Goal: Register for event/course

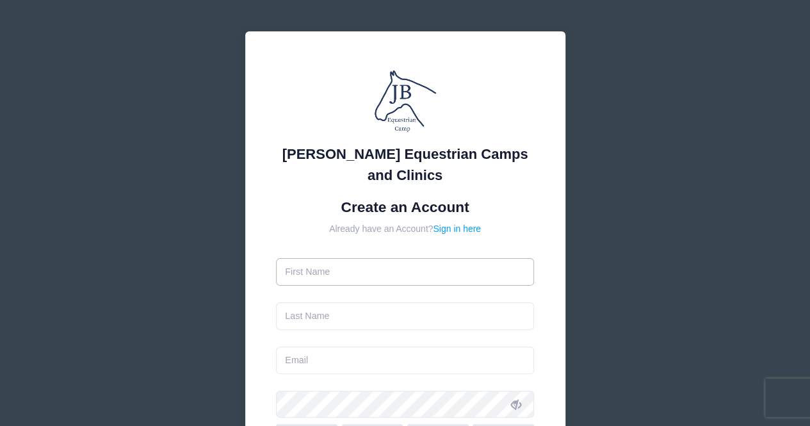
click at [416, 272] on input "text" at bounding box center [405, 272] width 258 height 28
type input "Kathryn"
type input "[PERSON_NAME]"
type input "[EMAIL_ADDRESS][DOMAIN_NAME]"
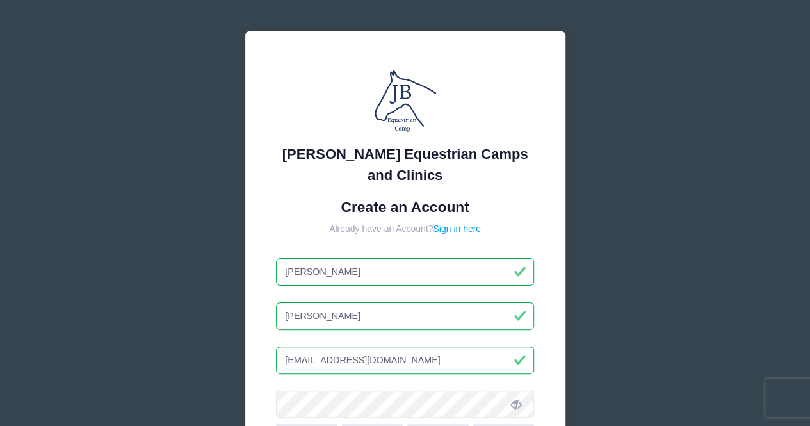
scroll to position [192, 0]
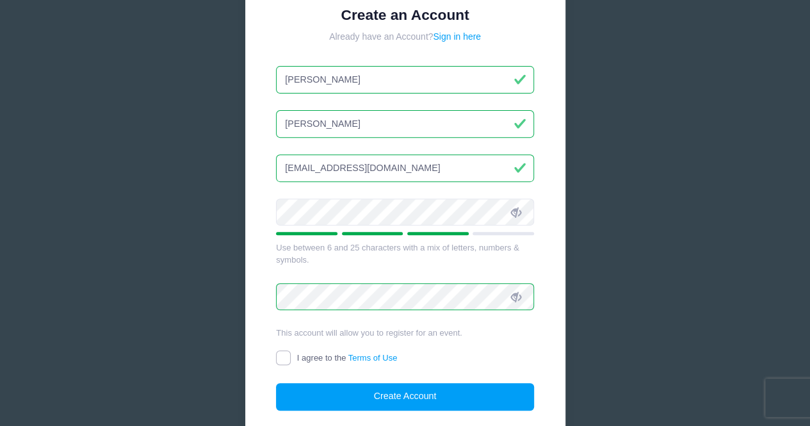
click at [286, 355] on input "I agree to the Terms of Use" at bounding box center [283, 357] width 15 height 15
checkbox input "true"
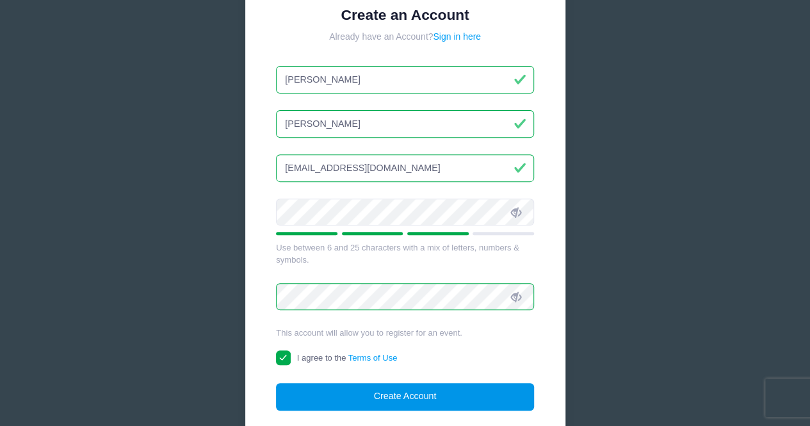
click at [352, 396] on button "Create Account" at bounding box center [405, 397] width 258 height 28
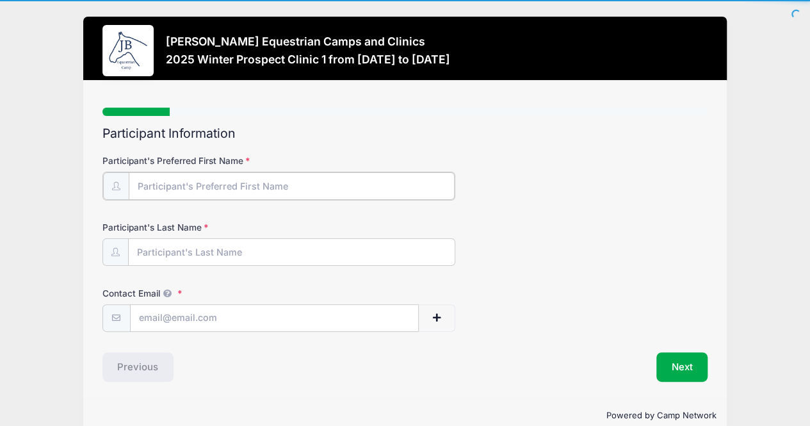
click at [250, 188] on input "Participant's Preferred First Name" at bounding box center [292, 186] width 327 height 28
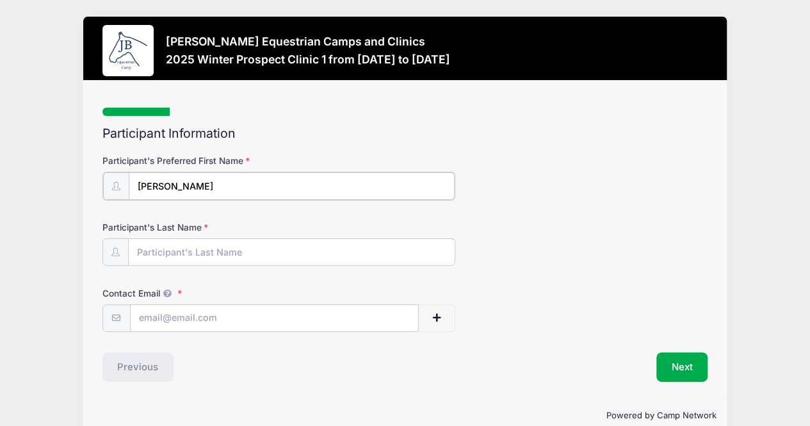
type input "[PERSON_NAME]"
type input "[EMAIL_ADDRESS][DOMAIN_NAME]"
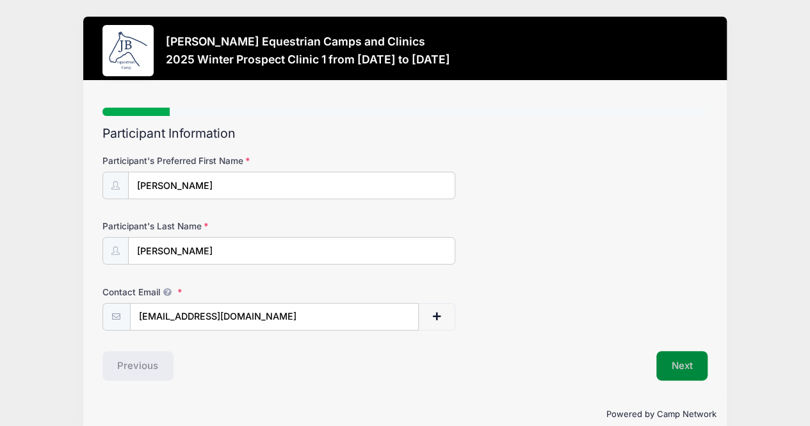
click at [676, 361] on button "Next" at bounding box center [683, 365] width 52 height 29
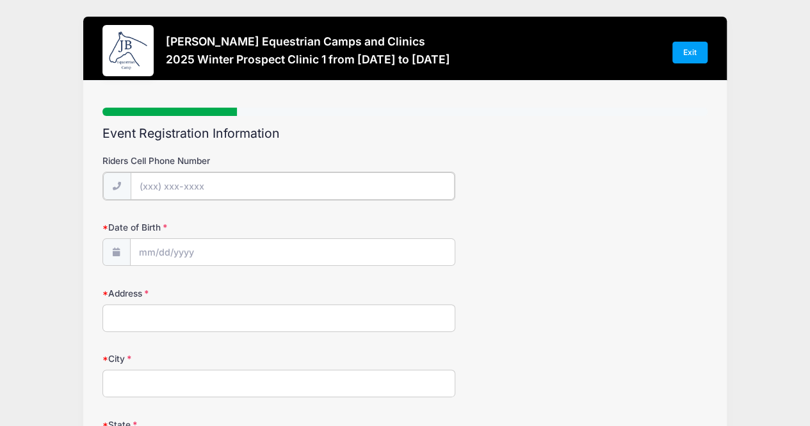
click at [167, 186] on input "Riders Cell Phone Number" at bounding box center [293, 186] width 324 height 28
type input "[PHONE_NUMBER]"
type input "PO Box 187"
type input "[GEOGRAPHIC_DATA]"
select select "GA"
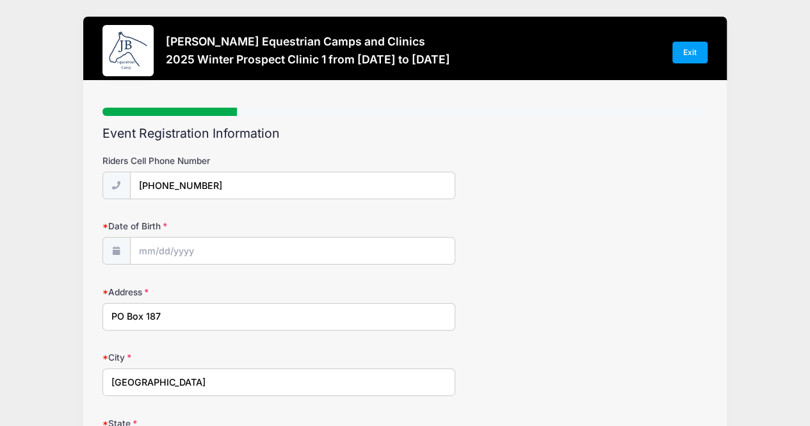
type input "31082"
type input "[EMAIL_ADDRESS][DOMAIN_NAME]"
click at [195, 247] on input "Date of Birth" at bounding box center [293, 252] width 324 height 28
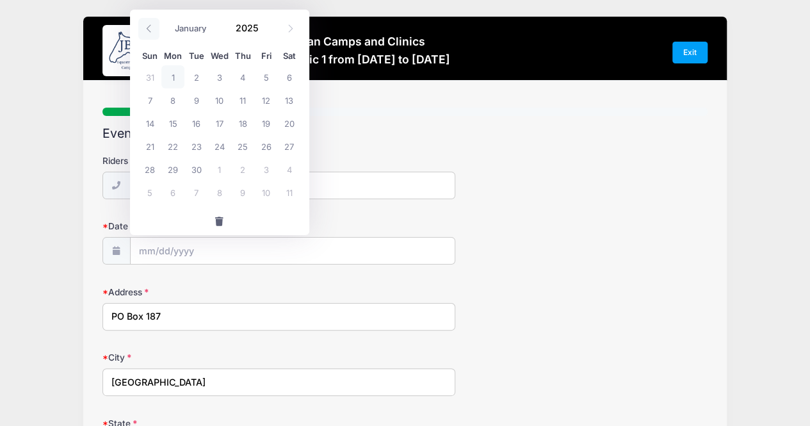
click at [149, 32] on icon at bounding box center [149, 28] width 8 height 8
select select "7"
click at [246, 170] on span "28" at bounding box center [242, 169] width 23 height 23
type input "[DATE]"
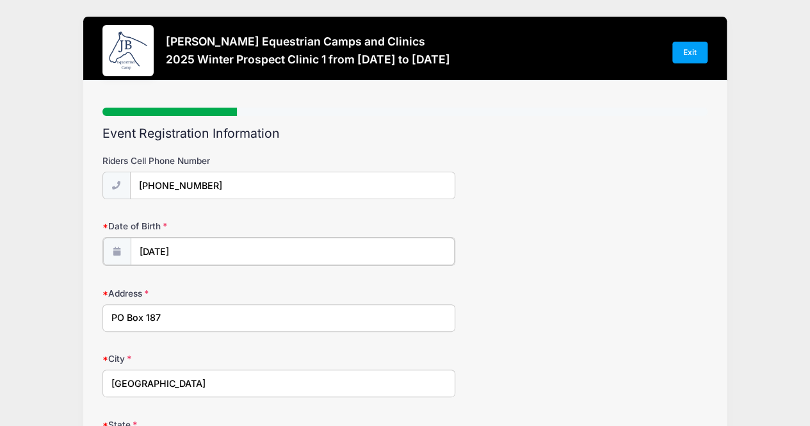
click at [206, 250] on input "[DATE]" at bounding box center [293, 252] width 324 height 28
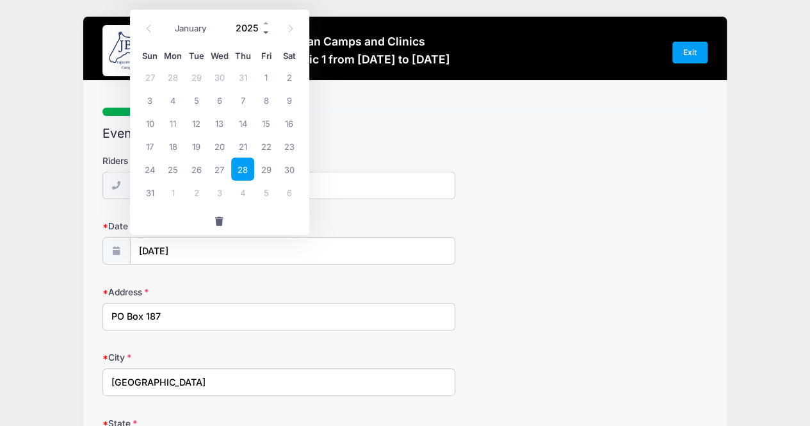
click at [264, 34] on span at bounding box center [266, 33] width 9 height 10
click at [265, 34] on span at bounding box center [266, 33] width 9 height 10
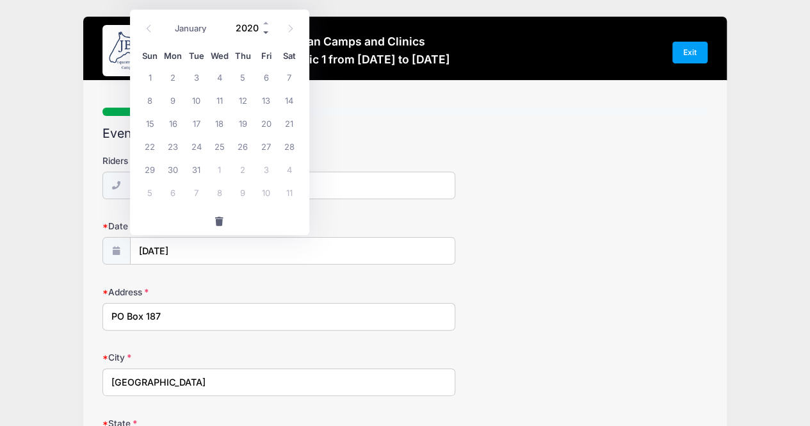
click at [265, 34] on span at bounding box center [266, 33] width 9 height 10
click at [266, 33] on span at bounding box center [266, 33] width 9 height 10
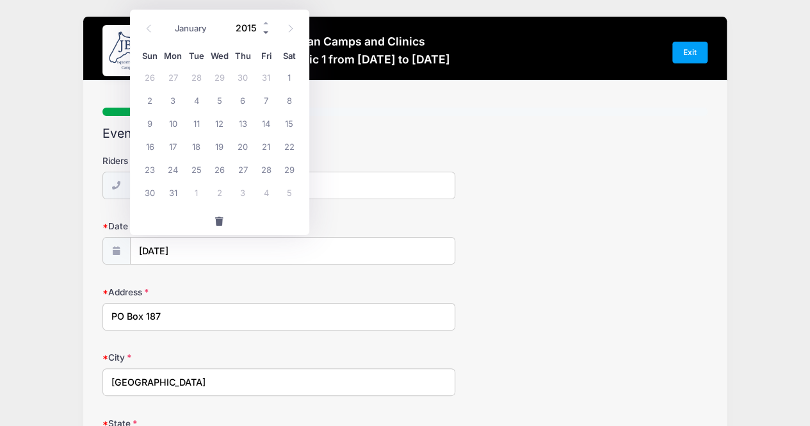
click at [266, 33] on span at bounding box center [266, 33] width 9 height 10
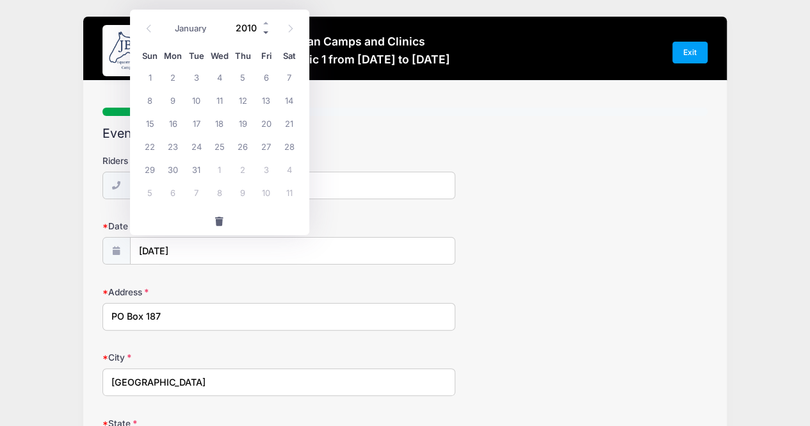
click at [266, 33] on span at bounding box center [266, 33] width 9 height 10
type input "2008"
click at [237, 171] on span "28" at bounding box center [242, 169] width 23 height 23
type input "[DATE]"
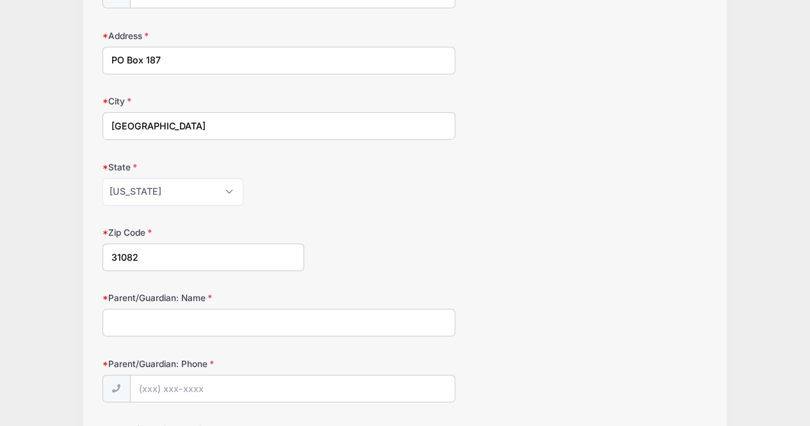
scroll to position [256, 0]
click at [199, 327] on input "Parent/Guardian: Name" at bounding box center [279, 323] width 354 height 28
type input "[PERSON_NAME]"
click at [242, 381] on input "Parent/Guardian: Phone" at bounding box center [293, 390] width 324 height 28
type input "[PHONE_NUMBER]"
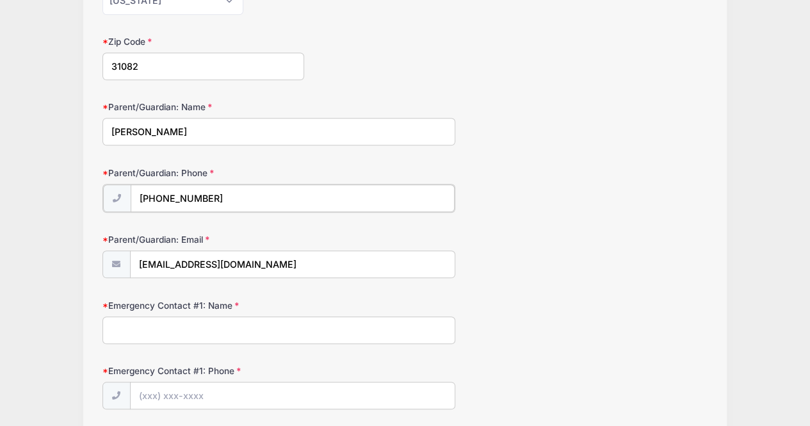
scroll to position [448, 0]
drag, startPoint x: 287, startPoint y: 261, endPoint x: 145, endPoint y: 199, distance: 154.6
type input "[EMAIL_ADDRESS][DOMAIN_NAME]"
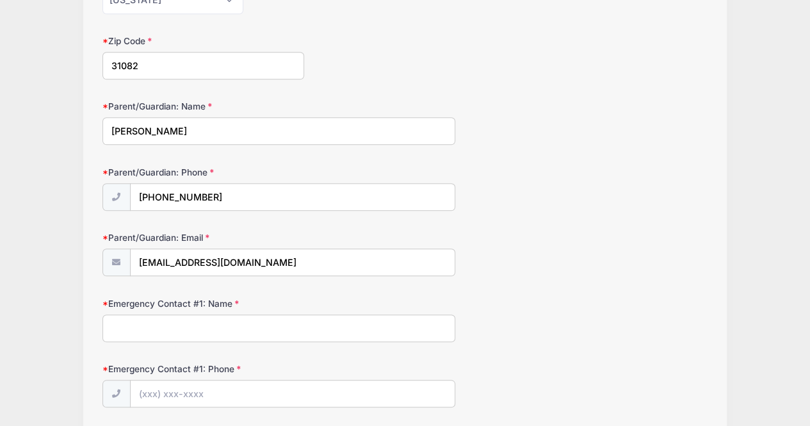
click at [145, 329] on input "Emergency Contact #1: Name" at bounding box center [279, 328] width 354 height 28
type input "K"
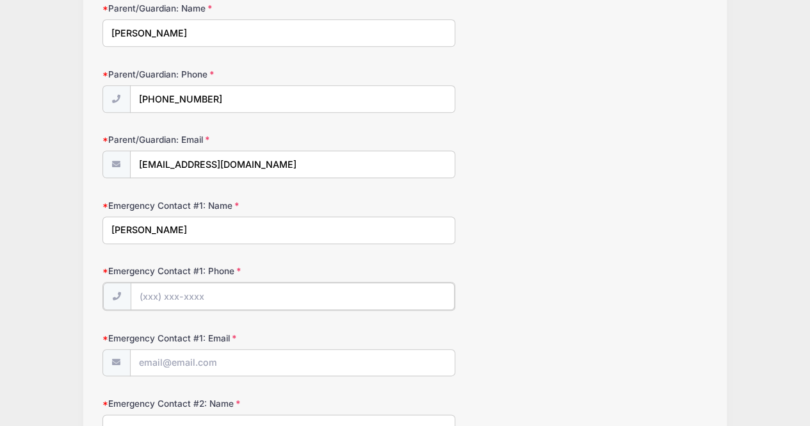
scroll to position [640, 0]
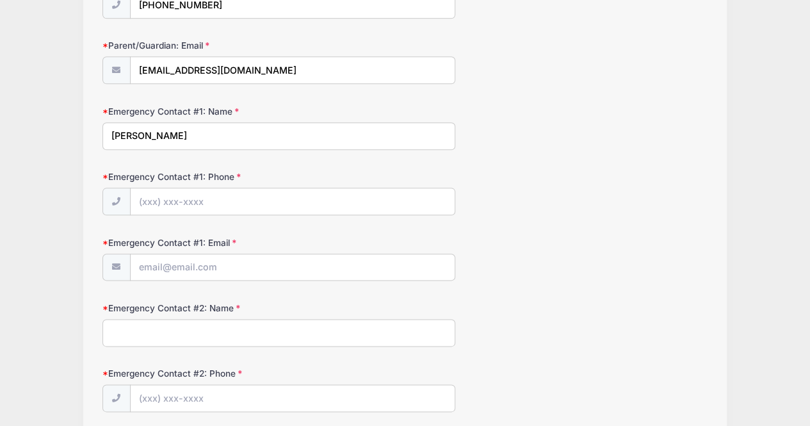
click at [149, 129] on input "[PERSON_NAME]" at bounding box center [279, 136] width 354 height 28
type input "[PERSON_NAME]"
click at [161, 197] on input "Emergency Contact #1: Phone" at bounding box center [293, 202] width 324 height 28
type input "[PHONE_NUMBER]"
click at [197, 264] on input "Emergency Contact #1: Email" at bounding box center [293, 268] width 324 height 28
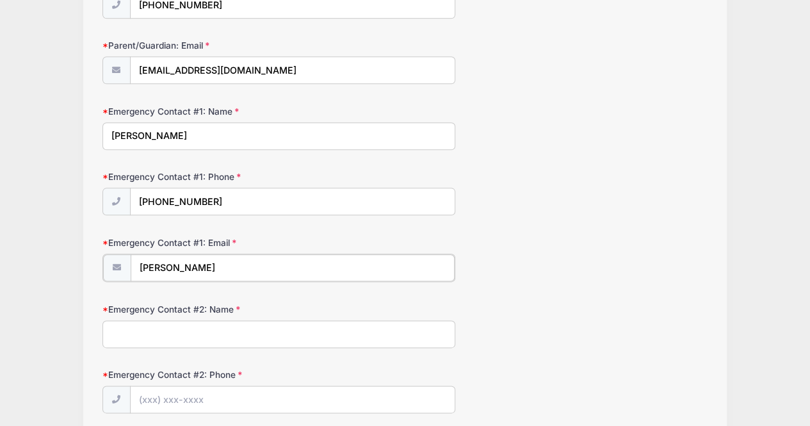
type input "[PERSON_NAME]"
click at [210, 332] on input "Emergency Contact #2: Name" at bounding box center [279, 333] width 354 height 28
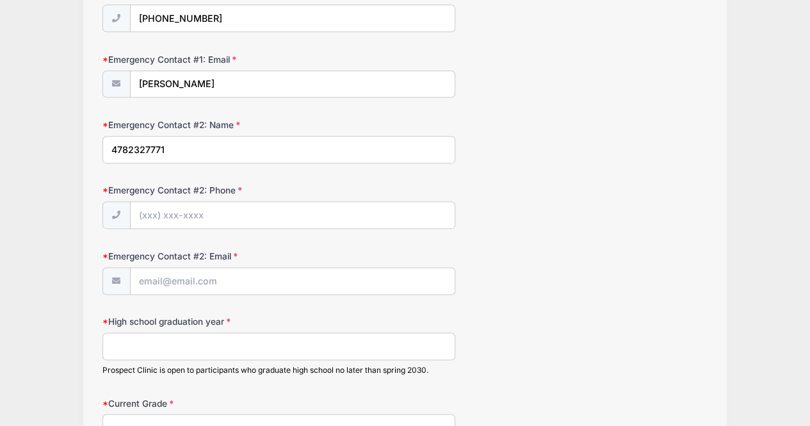
scroll to position [768, 0]
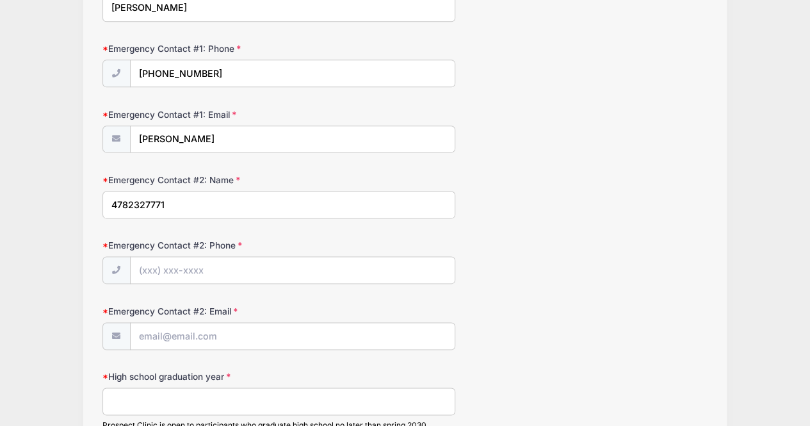
type input "4782327771"
drag, startPoint x: 237, startPoint y: 136, endPoint x: 88, endPoint y: 126, distance: 149.6
click at [86, 129] on div "Step 2 /7 Step 1 Step 2 Step 3 Step 4 Step 5 Step 6 Policies Extra Items Summar…" at bounding box center [404, 281] width 643 height 1937
type input "[EMAIL_ADDRESS][DOMAIN_NAME]"
type input "K"
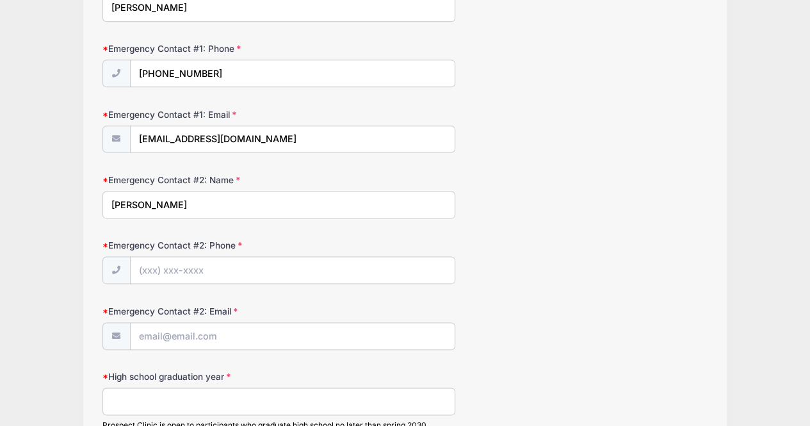
type input "[PERSON_NAME]"
type input "[PHONE_NUMBER]"
click at [159, 331] on input "Emergency Contact #2: Email" at bounding box center [293, 337] width 324 height 28
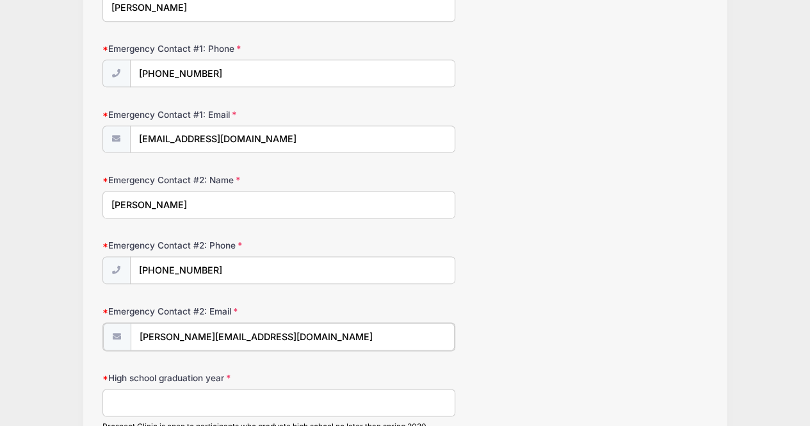
type input "[PERSON_NAME][EMAIL_ADDRESS][DOMAIN_NAME]"
click at [145, 395] on input "High school graduation year" at bounding box center [279, 402] width 354 height 28
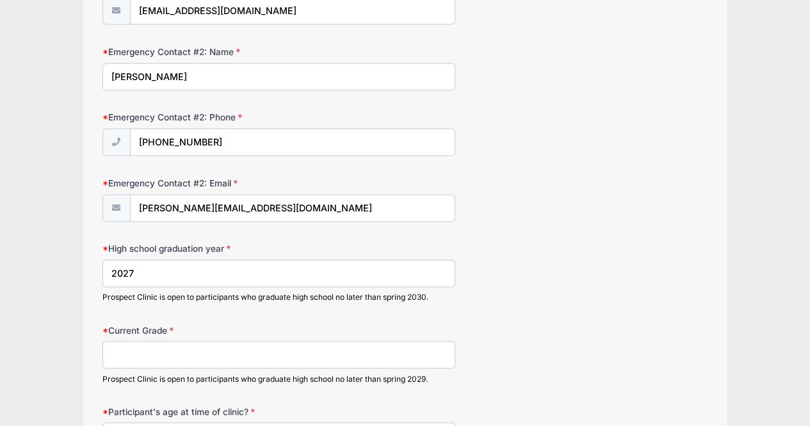
type input "2027"
click at [211, 355] on input "Current Grade" at bounding box center [279, 355] width 354 height 28
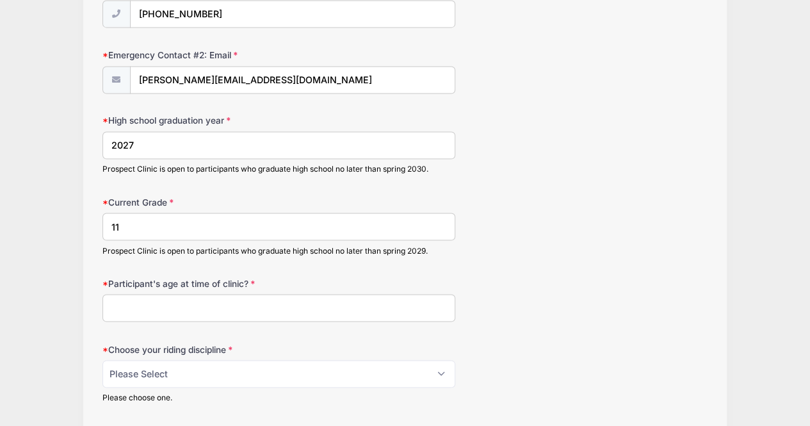
type input "11"
click at [198, 298] on input "Participant's age at time of clinic?" at bounding box center [279, 308] width 354 height 28
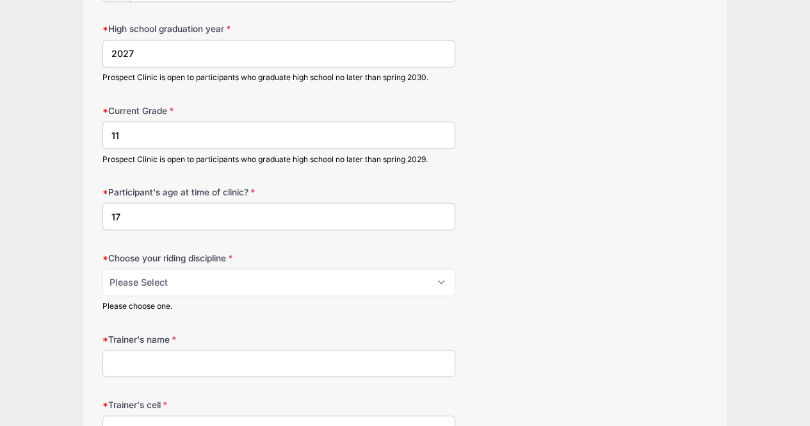
scroll to position [1216, 0]
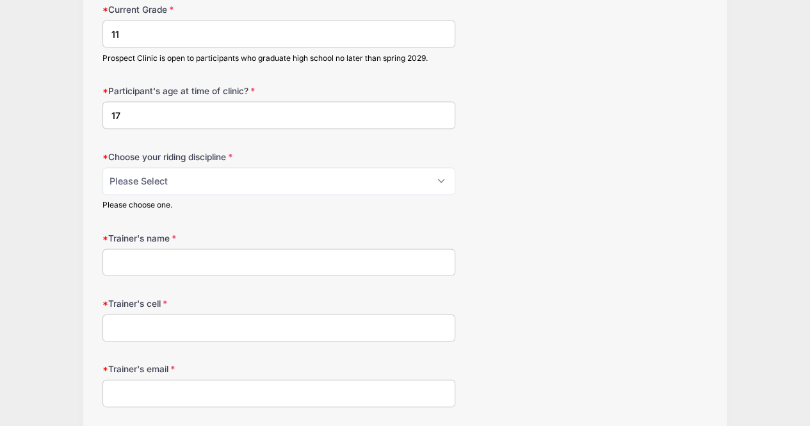
type input "17"
click at [238, 177] on select "Please Select jumping seat western reining western horsemanship" at bounding box center [279, 182] width 354 height 28
select select "western horsemanship"
click at [102, 168] on select "Please Select jumping seat western reining western horsemanship" at bounding box center [279, 182] width 354 height 28
click at [233, 259] on input "Trainer's name" at bounding box center [279, 263] width 354 height 28
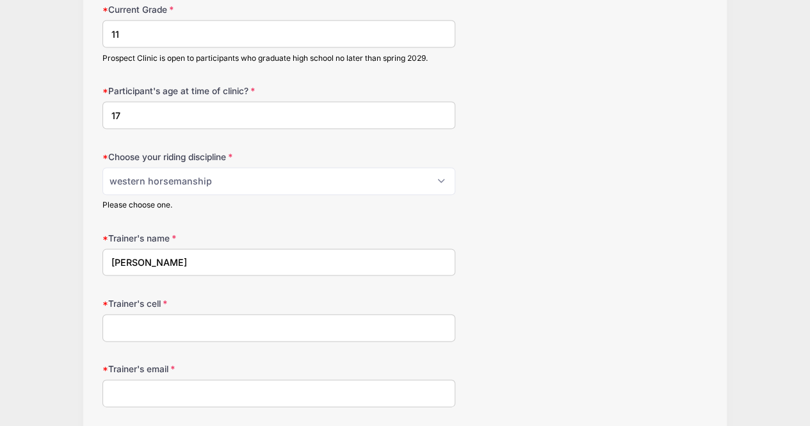
type input "[PERSON_NAME]"
click at [229, 316] on input "Trainer's cell" at bounding box center [279, 328] width 354 height 28
type input "7065511010"
click at [161, 381] on input "Trainer's email" at bounding box center [279, 394] width 354 height 28
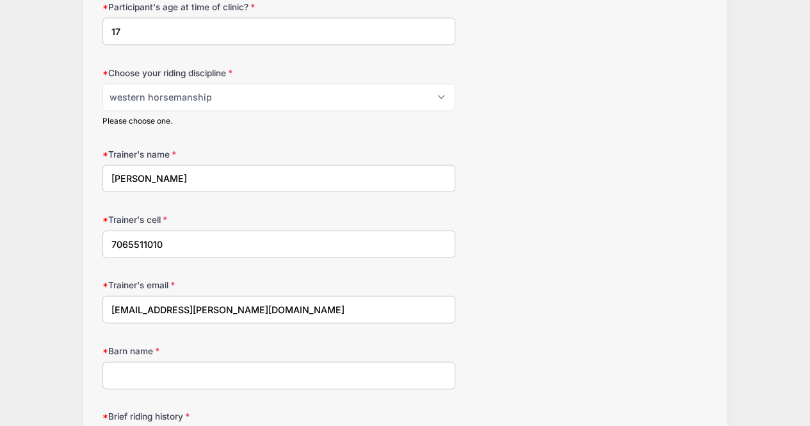
scroll to position [1408, 0]
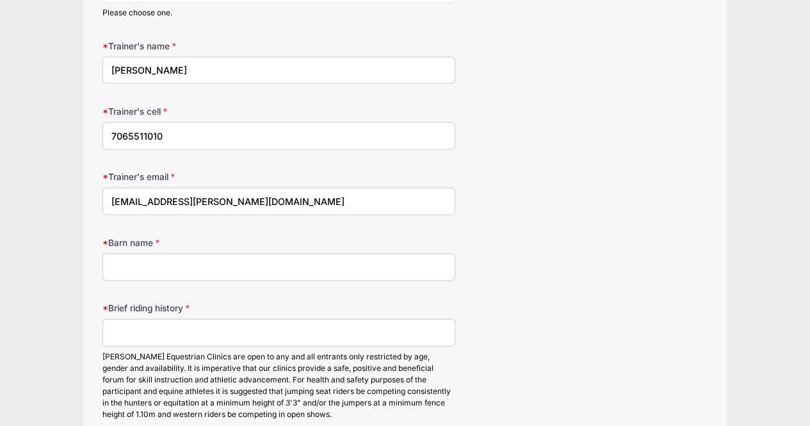
type input "[EMAIL_ADDRESS][PERSON_NAME][DOMAIN_NAME]"
click at [154, 257] on input "Barn name" at bounding box center [279, 268] width 354 height 28
type input "CrossRidge Ranch"
click at [136, 319] on input "Brief riding history" at bounding box center [279, 333] width 354 height 28
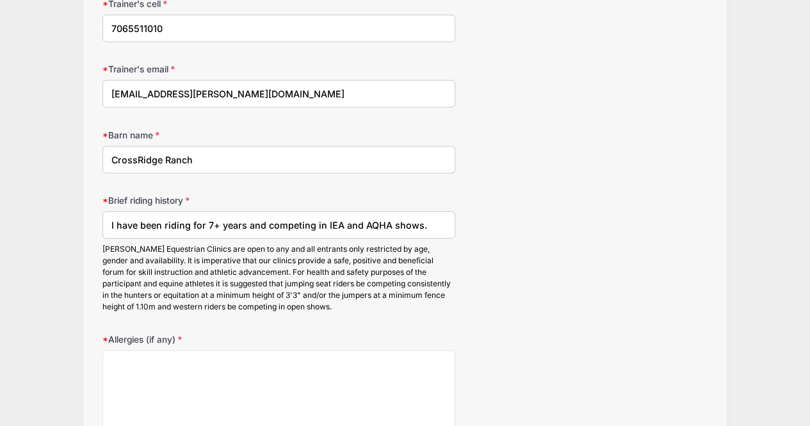
scroll to position [1537, 0]
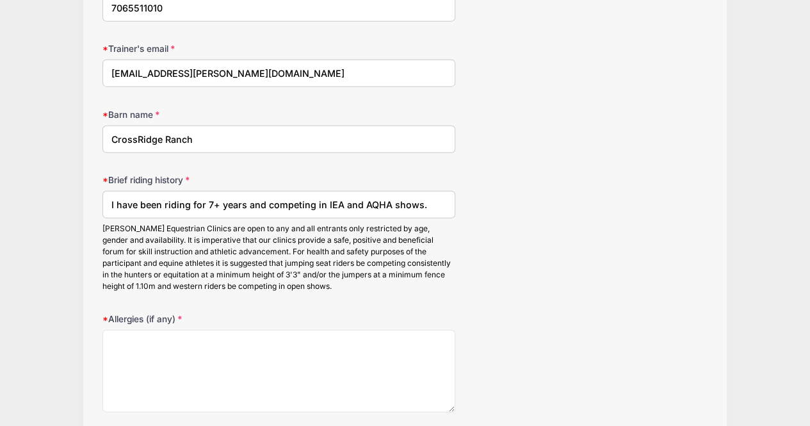
type input "I have been riding for 7+ years and competing in IEA and AQHA shows."
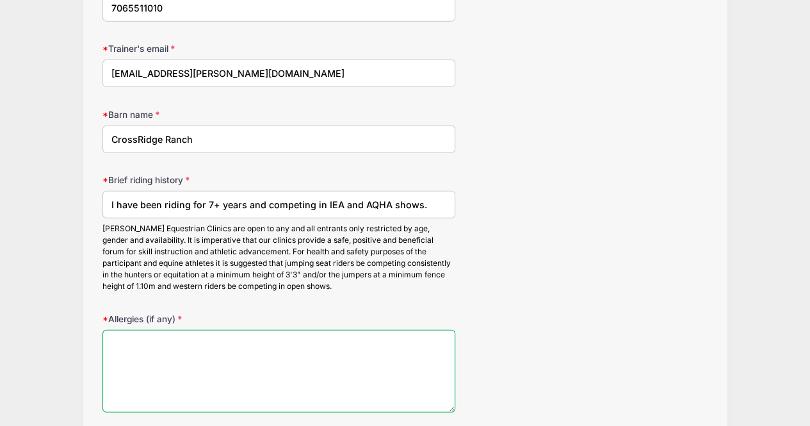
click at [123, 343] on textarea "Allergies (if any)" at bounding box center [279, 371] width 354 height 83
type textarea "None."
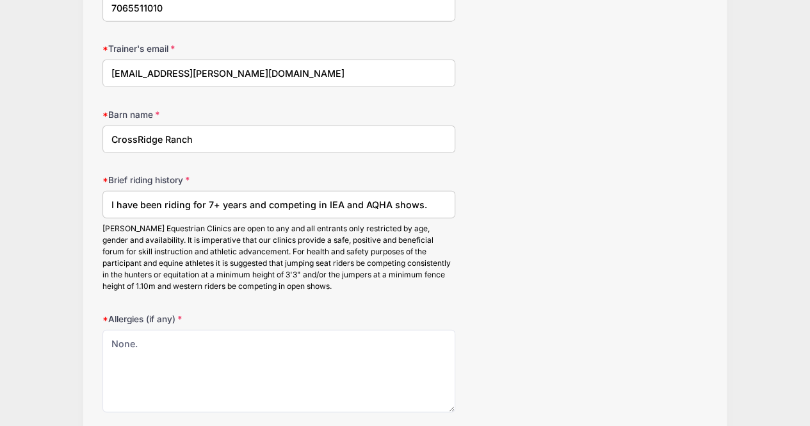
click at [434, 198] on input "I have been riding for 7+ years and competing in IEA and AQHA shows." at bounding box center [279, 205] width 354 height 28
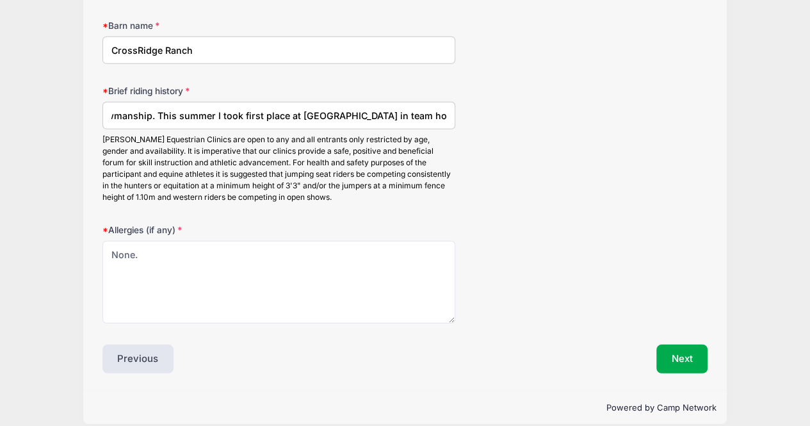
scroll to position [1629, 0]
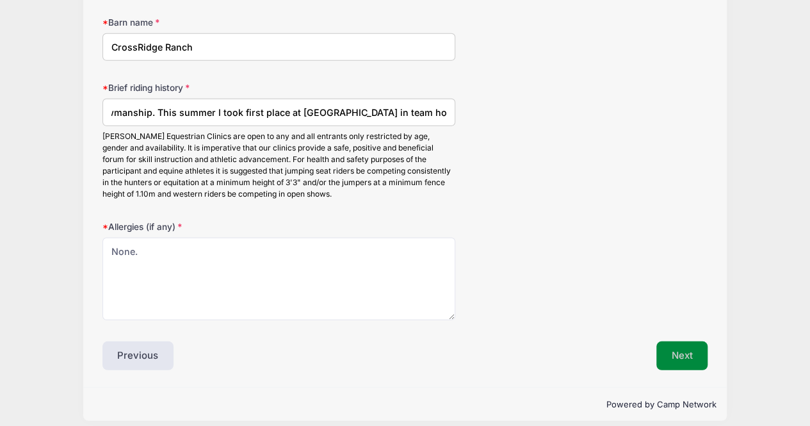
type input "I have been riding for 7+ years and competing in IEA and AQHA shows. I compete …"
click at [683, 343] on button "Next" at bounding box center [683, 355] width 52 height 29
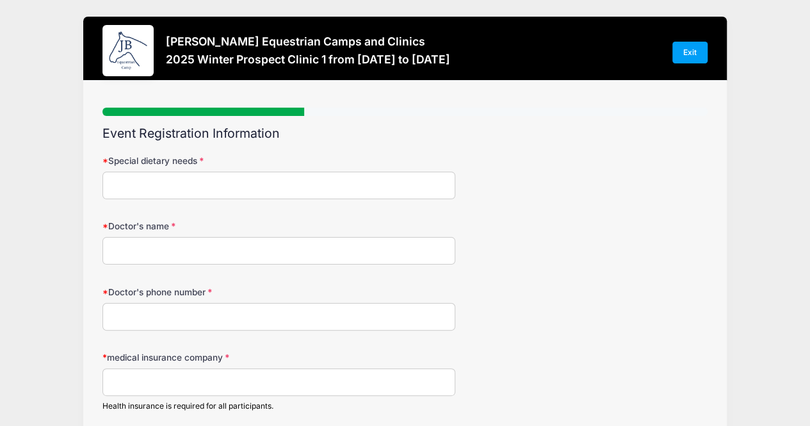
click at [140, 186] on input "Special dietary needs" at bounding box center [279, 186] width 354 height 28
type input "none"
type input "[PERSON_NAME]"
type input "4042730326"
click at [135, 386] on input "medical insurance company" at bounding box center [279, 382] width 354 height 28
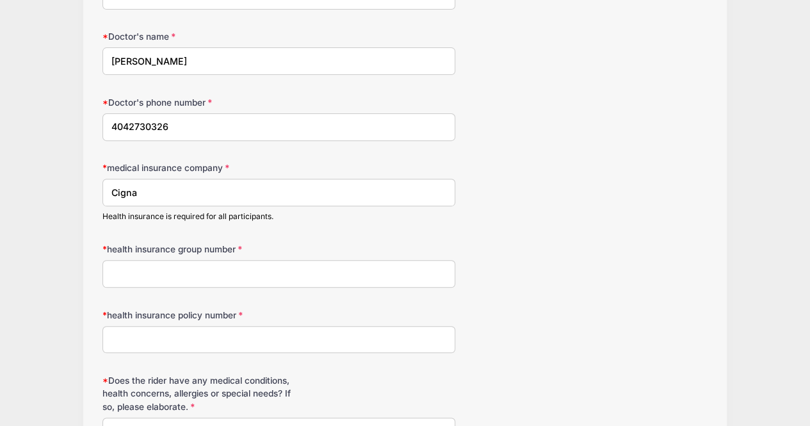
scroll to position [192, 0]
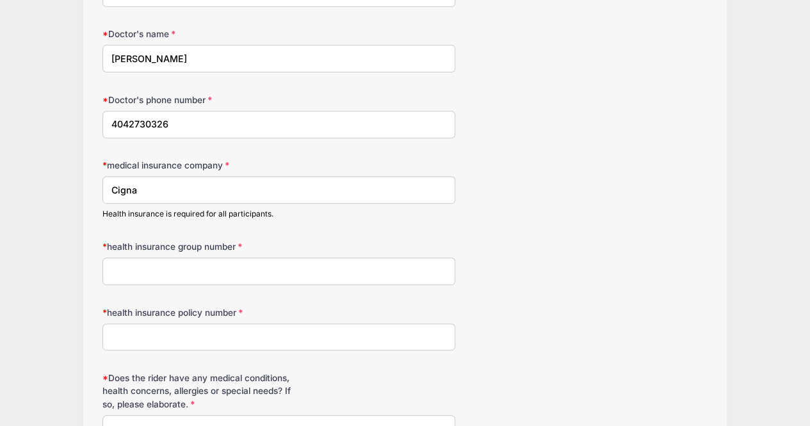
type input "Cigna"
click at [165, 267] on input "health insurance group number" at bounding box center [279, 271] width 354 height 28
type input "3345151"
click at [184, 339] on input "health insurance policy number" at bounding box center [279, 337] width 354 height 28
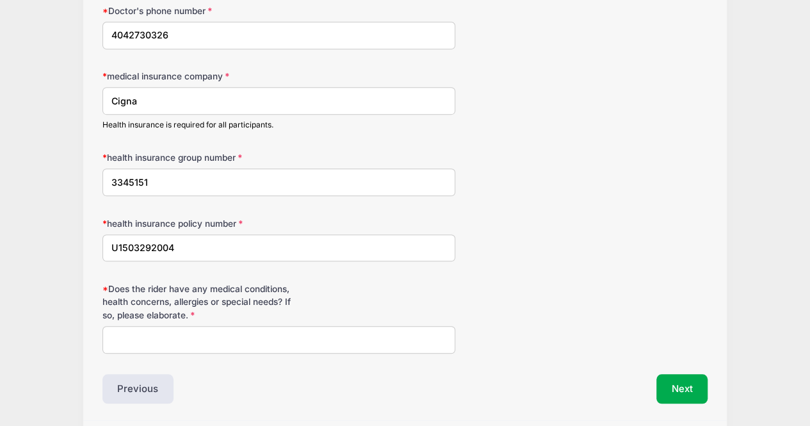
scroll to position [322, 0]
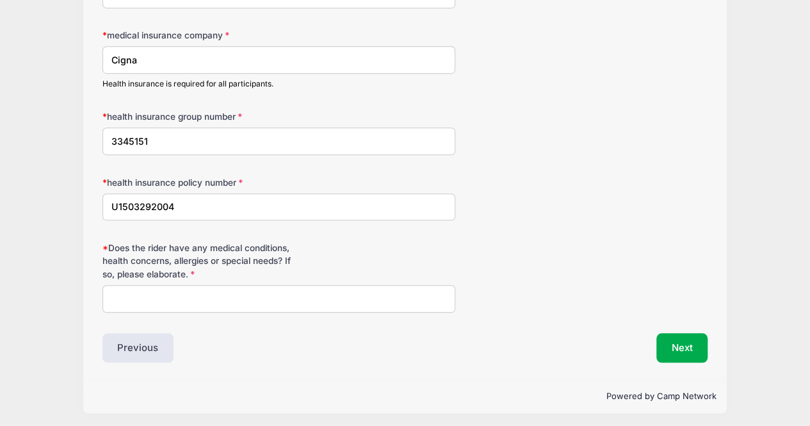
type input "U1503292004"
click at [162, 298] on input "Does the rider have any medical conditions, health concerns, allergies or speci…" at bounding box center [279, 299] width 354 height 28
type input "none"
click at [673, 339] on button "Next" at bounding box center [683, 347] width 52 height 29
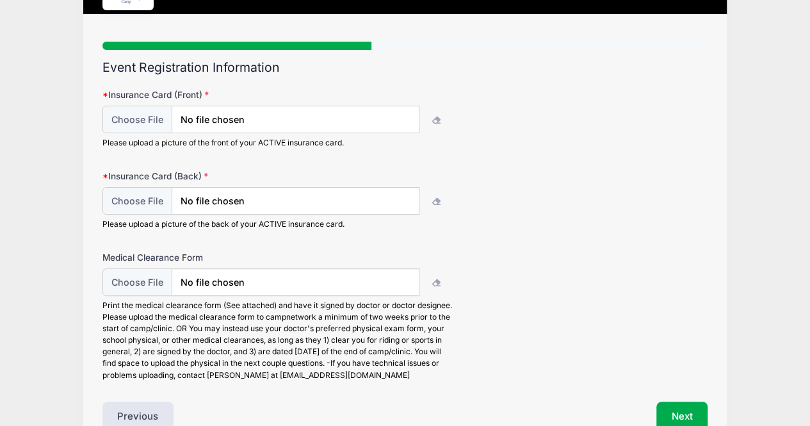
scroll to position [0, 0]
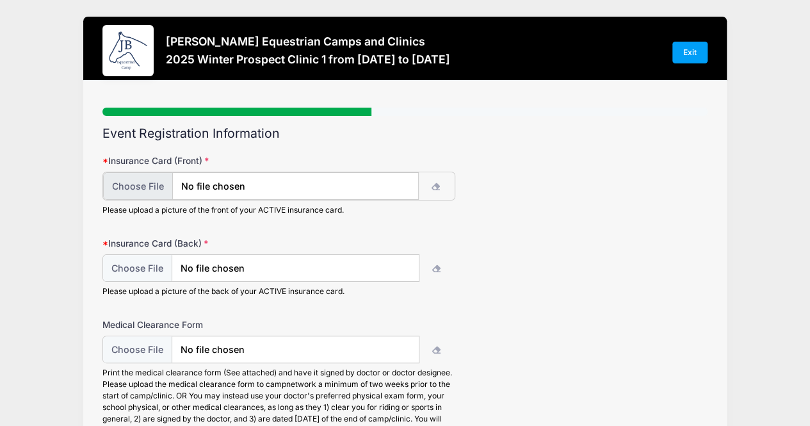
click at [137, 185] on input "file" at bounding box center [261, 186] width 316 height 28
type input "C:\fakepath\cigna.jpg"
click at [133, 260] on input "file" at bounding box center [261, 268] width 316 height 28
type input "C:\fakepath\cigback.jpg"
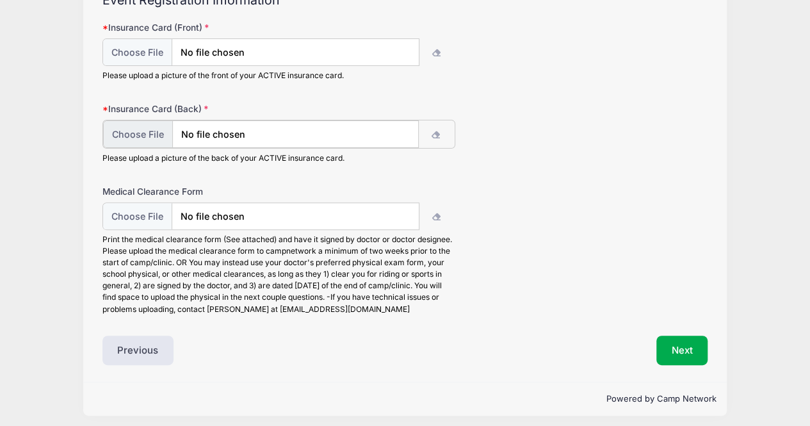
scroll to position [138, 0]
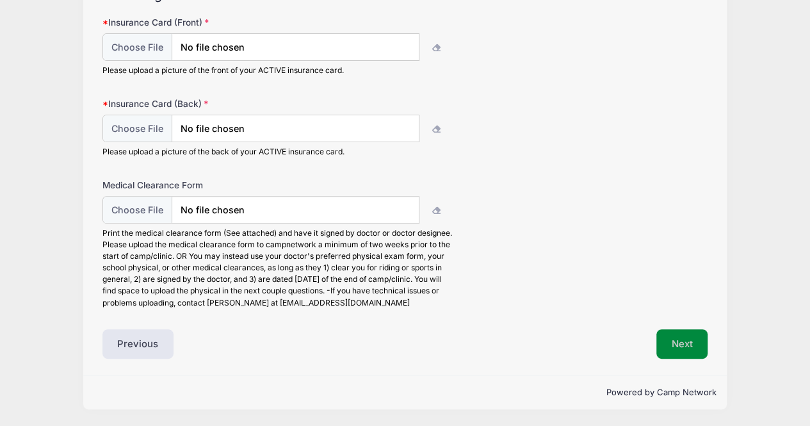
click at [694, 352] on button "Next" at bounding box center [683, 343] width 52 height 29
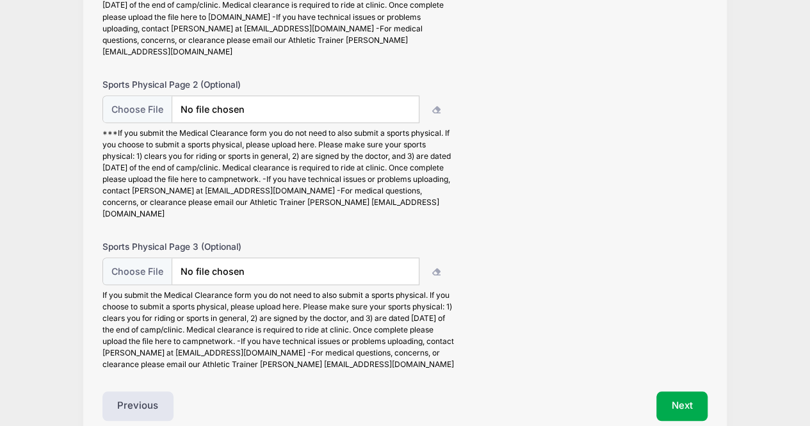
scroll to position [256, 0]
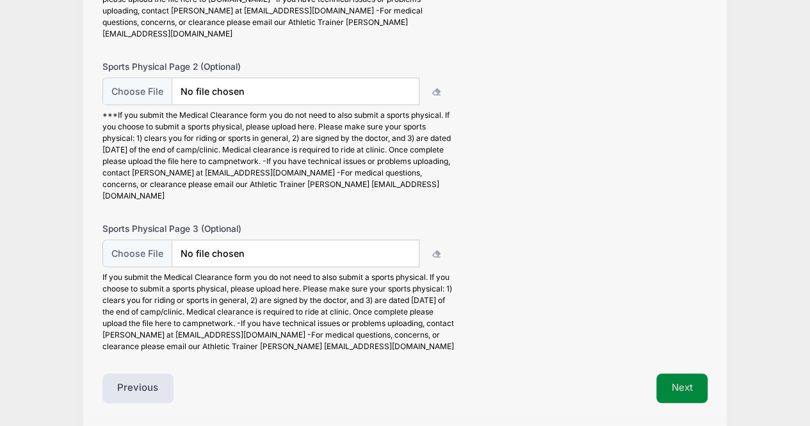
click at [675, 373] on button "Next" at bounding box center [683, 387] width 52 height 29
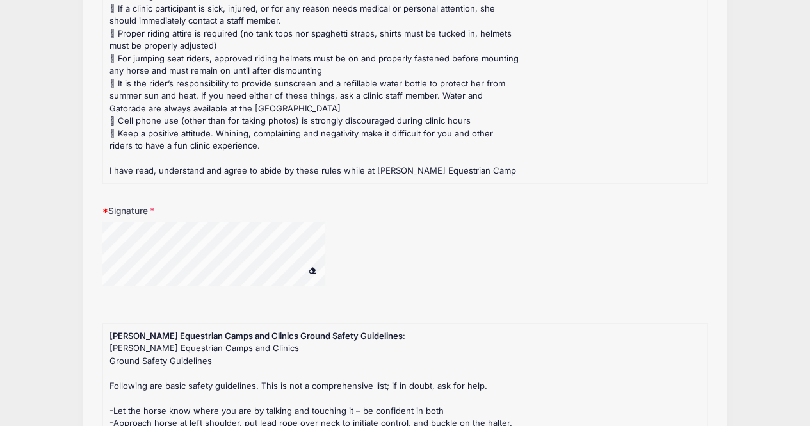
scroll to position [192, 0]
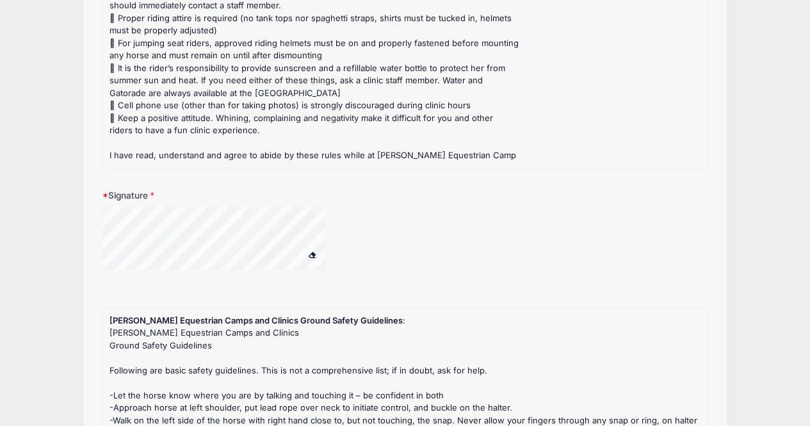
click at [150, 283] on div at bounding box center [279, 246] width 354 height 80
click at [343, 246] on div at bounding box center [230, 240] width 256 height 68
click at [313, 252] on span at bounding box center [311, 254] width 9 height 7
click at [95, 238] on div "Step 6 /7 Step 1 Step 2 Step 3 Step 4 Step 5 Step 6 Policies Extra Items Summar…" at bounding box center [404, 294] width 643 height 810
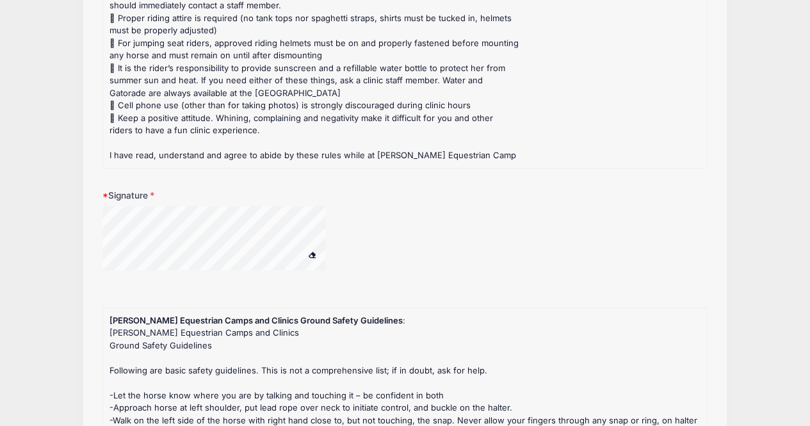
click at [169, 309] on form "Clinic Rules : CLINIC RULES Our concern is that all [PERSON_NAME] Equestrian Ca…" at bounding box center [405, 296] width 606 height 669
click at [314, 252] on span at bounding box center [311, 254] width 9 height 7
click at [181, 274] on div at bounding box center [279, 246] width 354 height 80
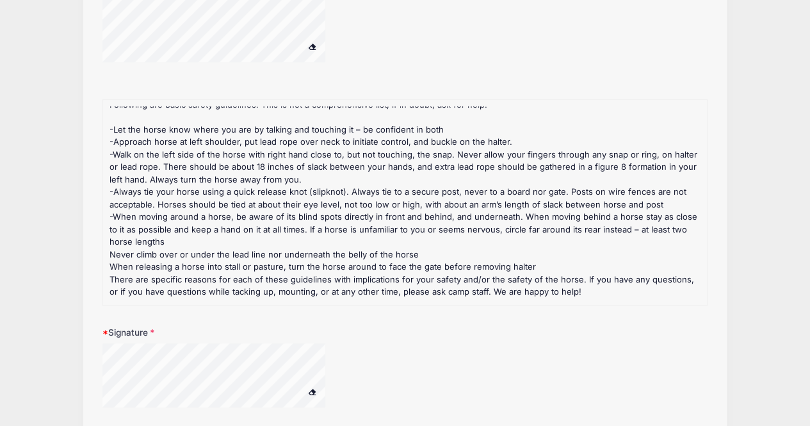
scroll to position [514, 0]
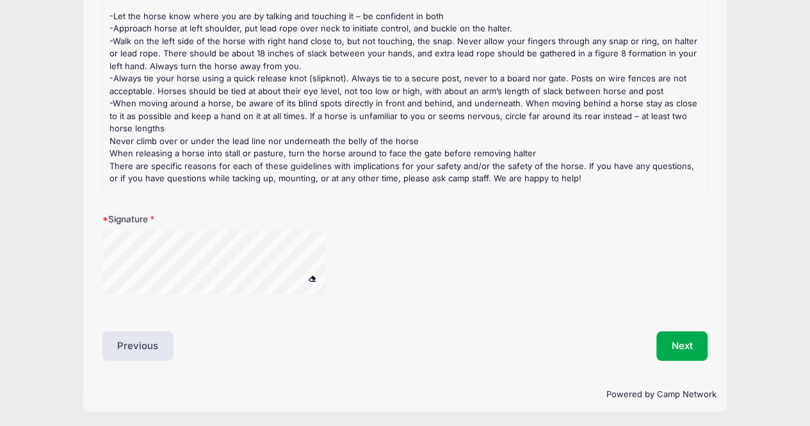
click at [167, 299] on div at bounding box center [279, 270] width 354 height 80
click at [669, 338] on button "Next" at bounding box center [683, 345] width 52 height 29
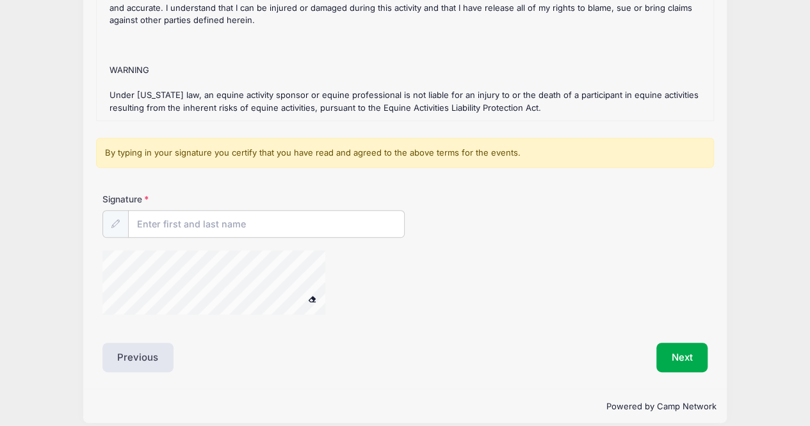
scroll to position [242, 0]
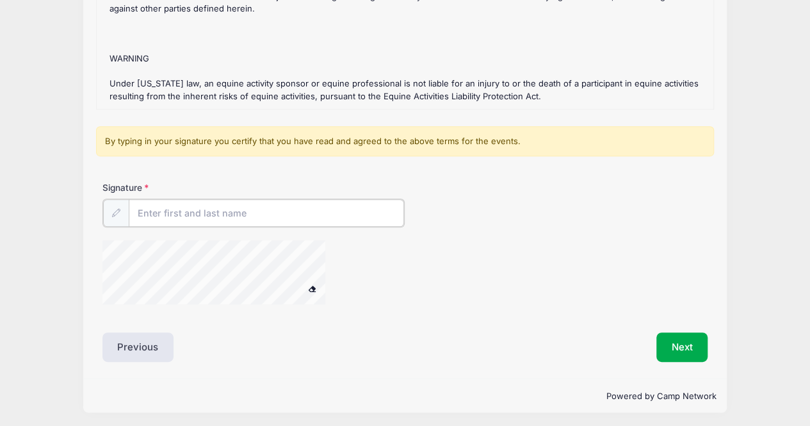
click at [196, 213] on input "Signature" at bounding box center [267, 213] width 276 height 28
click at [149, 307] on div "Signature [PERSON_NAME]" at bounding box center [405, 248] width 618 height 135
type input "[PERSON_NAME]"
click at [687, 347] on button "Next" at bounding box center [683, 345] width 52 height 29
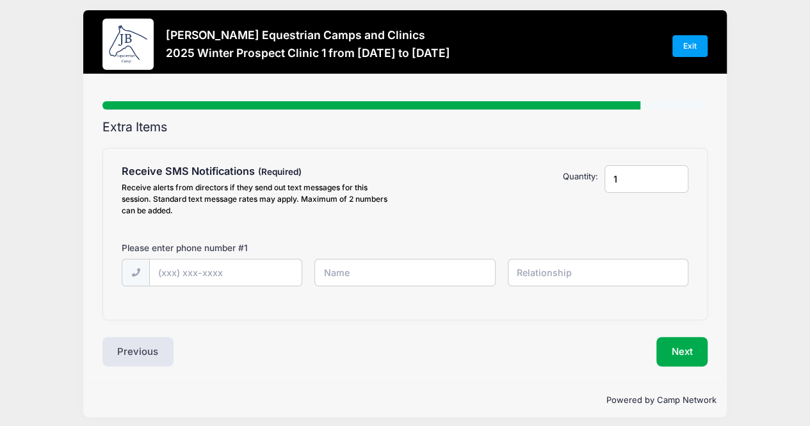
scroll to position [0, 0]
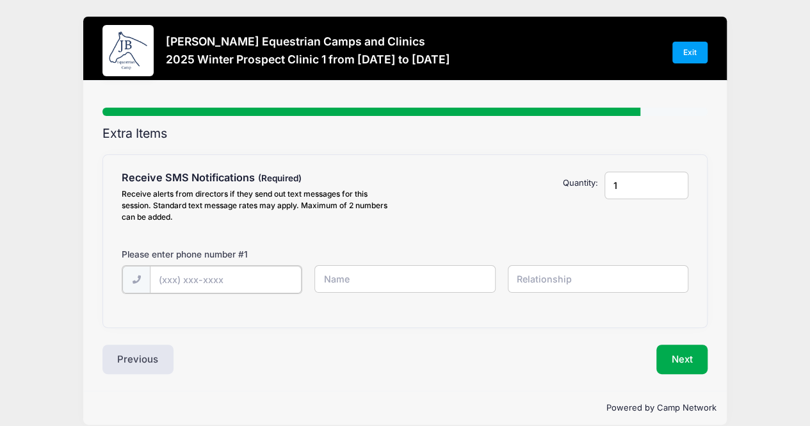
click at [199, 279] on input "text" at bounding box center [226, 280] width 152 height 28
type input "[PHONE_NUMBER]"
click at [335, 283] on input "text" at bounding box center [404, 279] width 181 height 28
type input "[PERSON_NAME]"
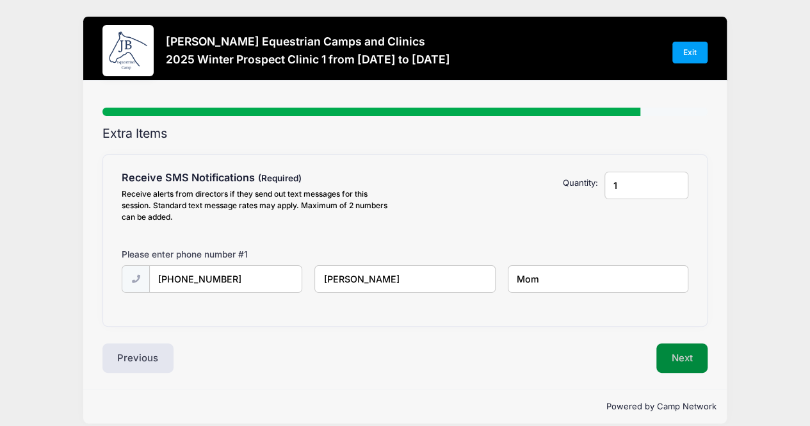
type input "Mom"
click at [697, 352] on button "Next" at bounding box center [683, 357] width 52 height 29
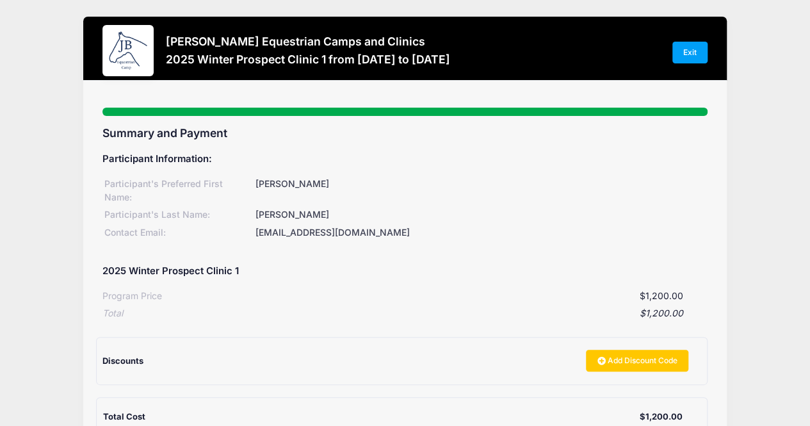
scroll to position [128, 0]
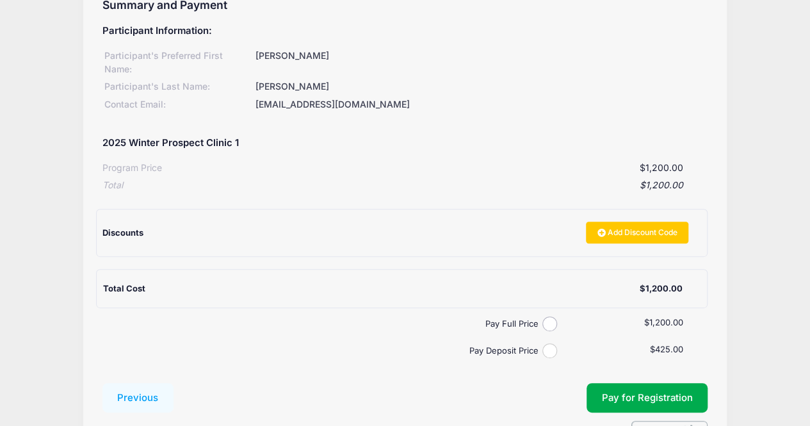
drag, startPoint x: 544, startPoint y: 349, endPoint x: 580, endPoint y: 373, distance: 43.3
click at [544, 349] on input "Pay Deposit Price" at bounding box center [550, 350] width 15 height 15
radio input "true"
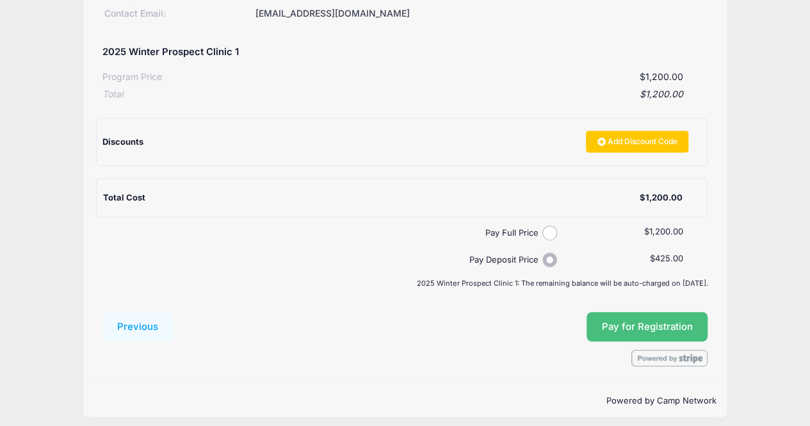
scroll to position [225, 0]
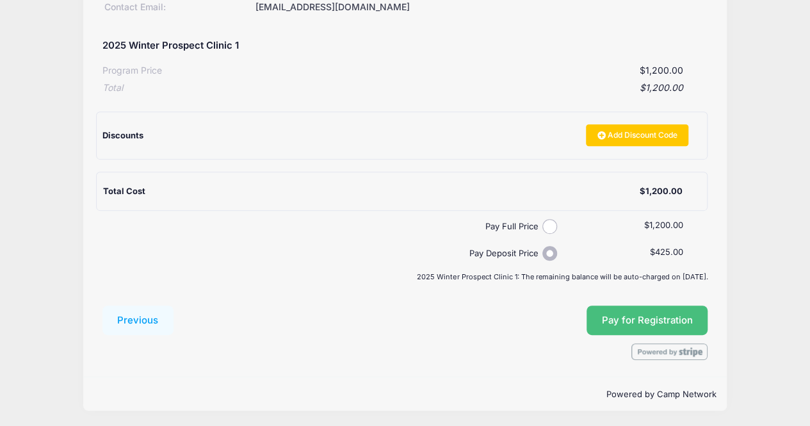
click at [632, 327] on button "Pay for Registration" at bounding box center [648, 320] width 122 height 29
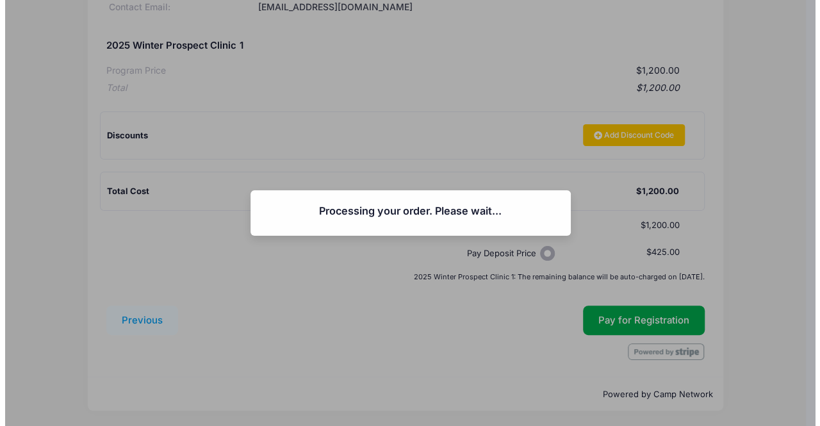
scroll to position [211, 0]
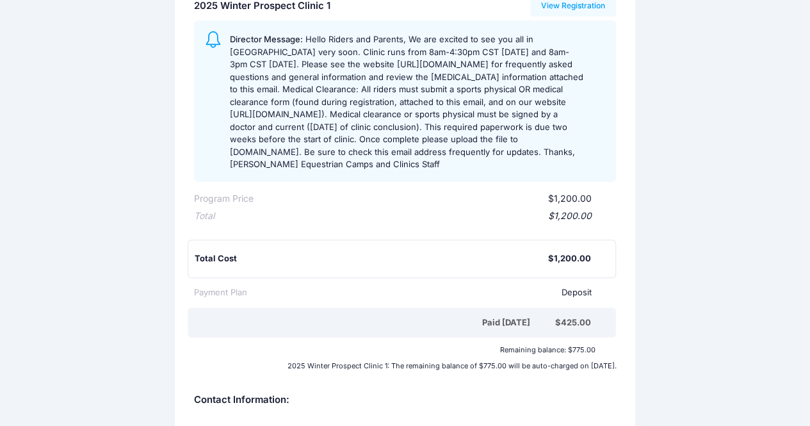
scroll to position [256, 0]
